Goal: Task Accomplishment & Management: Use online tool/utility

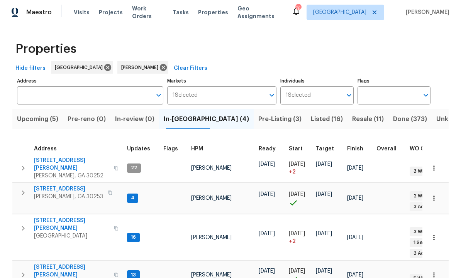
click at [61, 160] on span "[STREET_ADDRESS][PERSON_NAME]" at bounding box center [71, 164] width 75 height 15
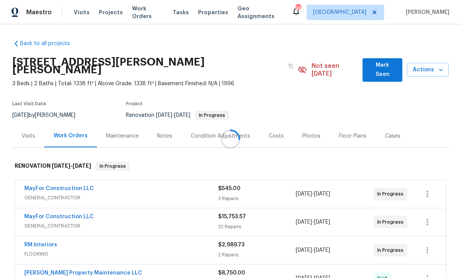
click at [382, 65] on div at bounding box center [230, 139] width 461 height 278
click at [384, 66] on span "Mark Seen" at bounding box center [381, 70] width 27 height 19
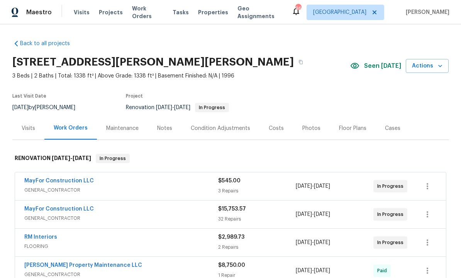
click at [235, 129] on div "Condition Adjustments" at bounding box center [220, 129] width 59 height 8
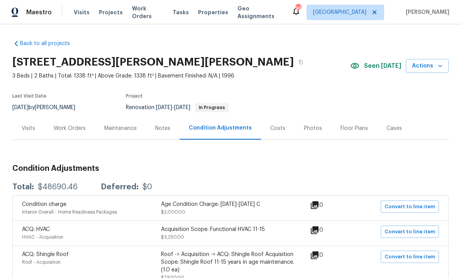
click at [273, 126] on div "Costs" at bounding box center [277, 129] width 15 height 8
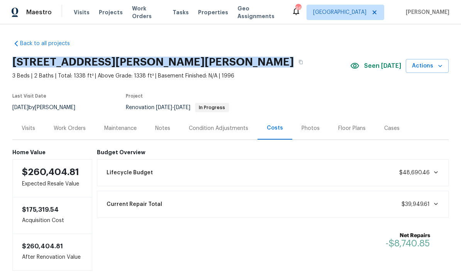
click at [32, 31] on div "Back to all projects 111 Harper Rd, McDonough, GA 30252 3 Beds | 2 Baths | Tota…" at bounding box center [230, 151] width 461 height 254
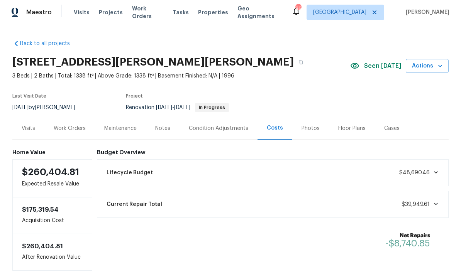
click at [66, 128] on div "Work Orders" at bounding box center [70, 129] width 32 height 8
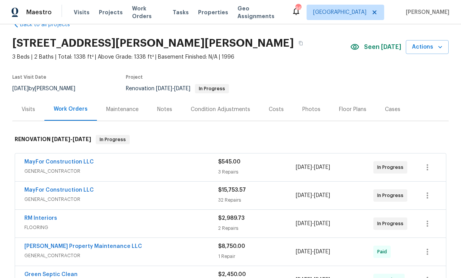
scroll to position [24, 0]
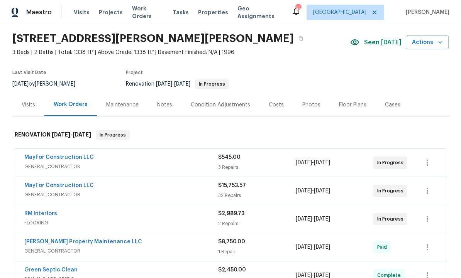
click at [83, 187] on link "MayFor Construction LLC" at bounding box center [58, 185] width 69 height 5
